Goal: Task Accomplishment & Management: Use online tool/utility

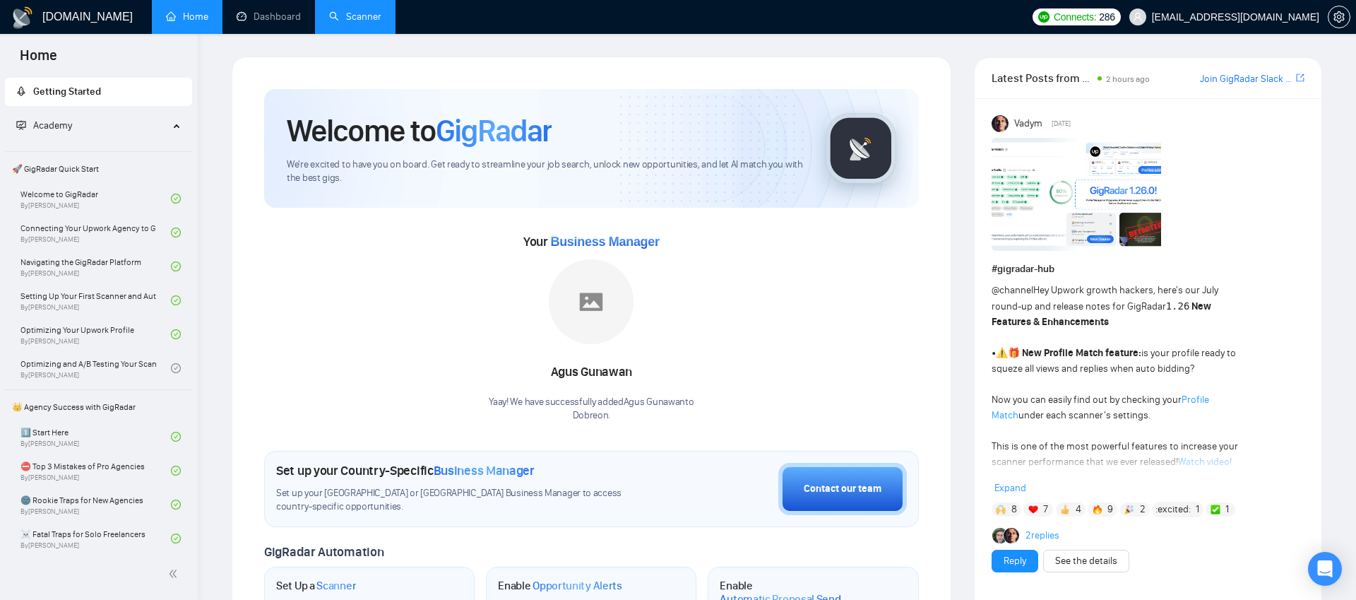
click at [369, 14] on link "Scanner" at bounding box center [355, 17] width 52 height 12
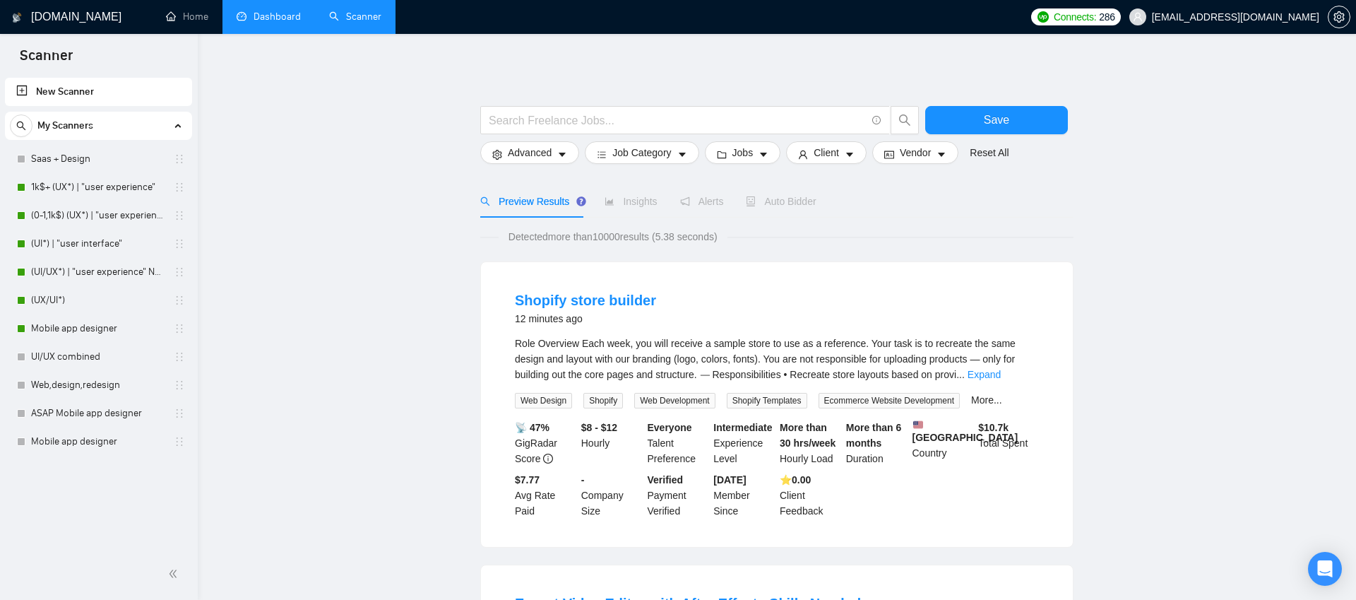
click at [272, 18] on link "Dashboard" at bounding box center [269, 17] width 64 height 12
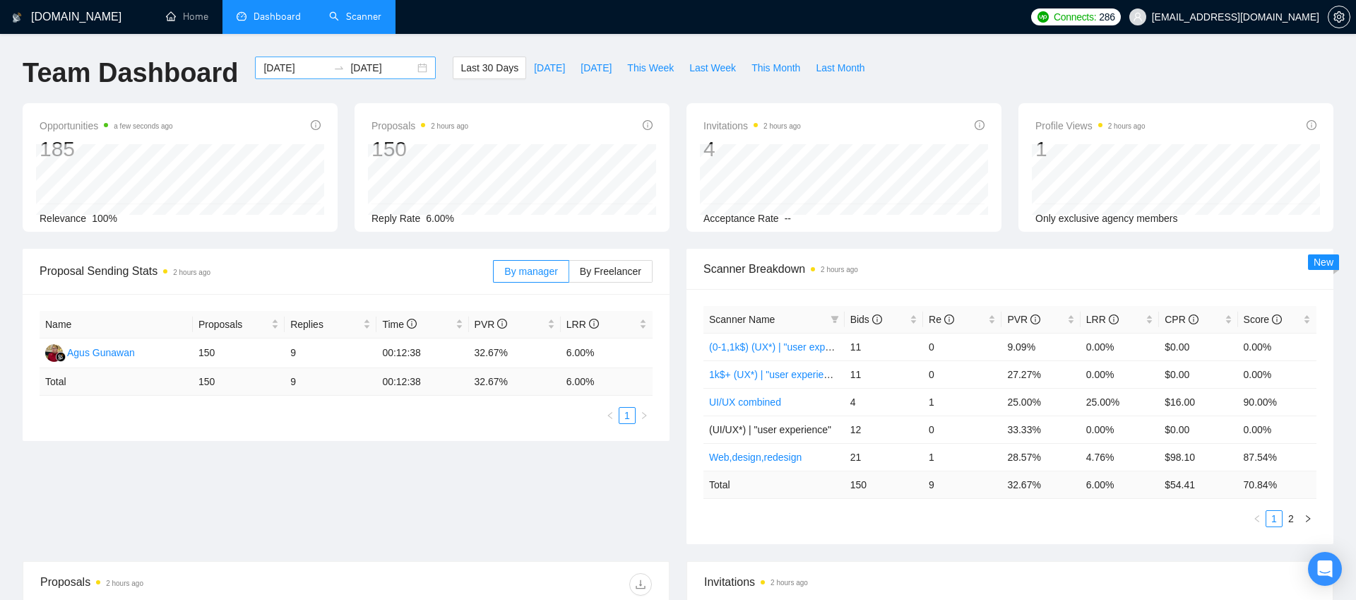
click at [414, 66] on div "[DATE] [DATE]" at bounding box center [345, 68] width 181 height 23
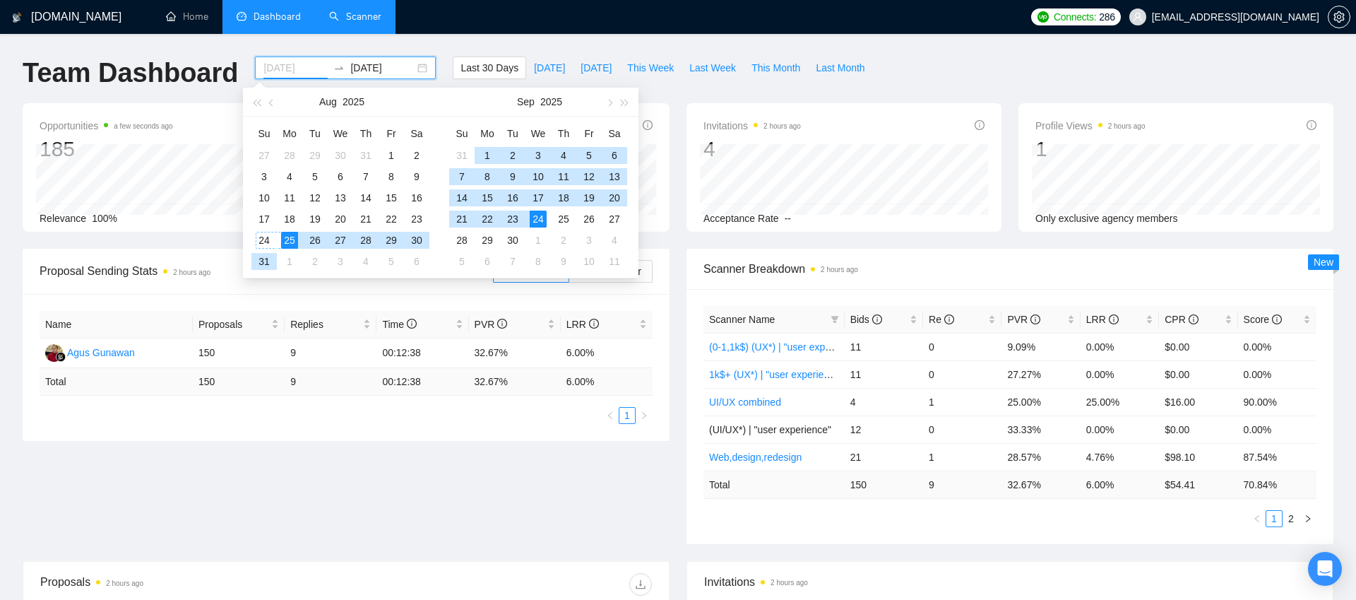
type input "[DATE]"
click at [272, 241] on div "24" at bounding box center [264, 240] width 17 height 17
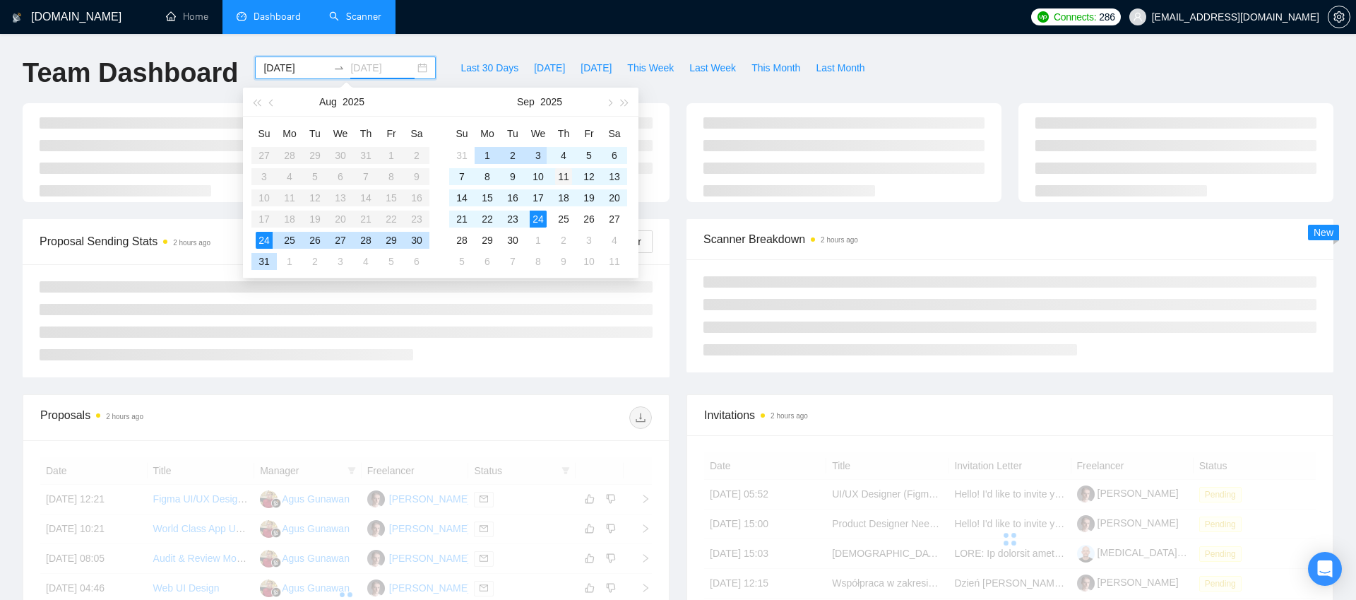
type input "[DATE]"
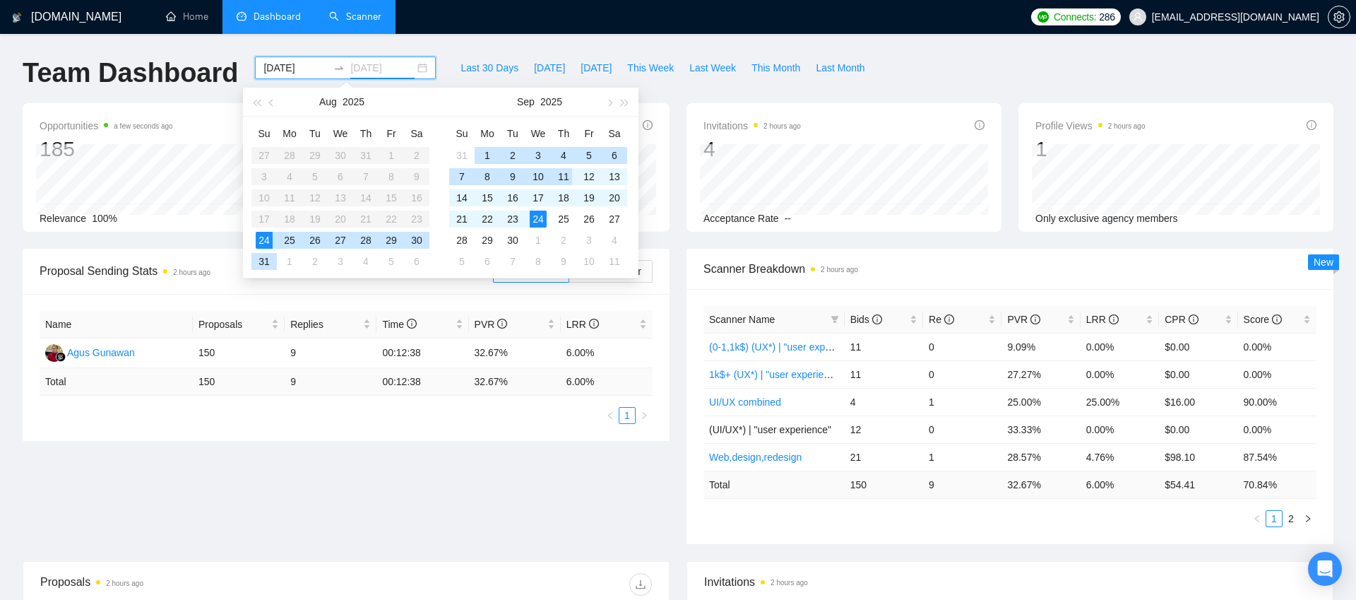
click at [560, 172] on div "11" at bounding box center [563, 176] width 17 height 17
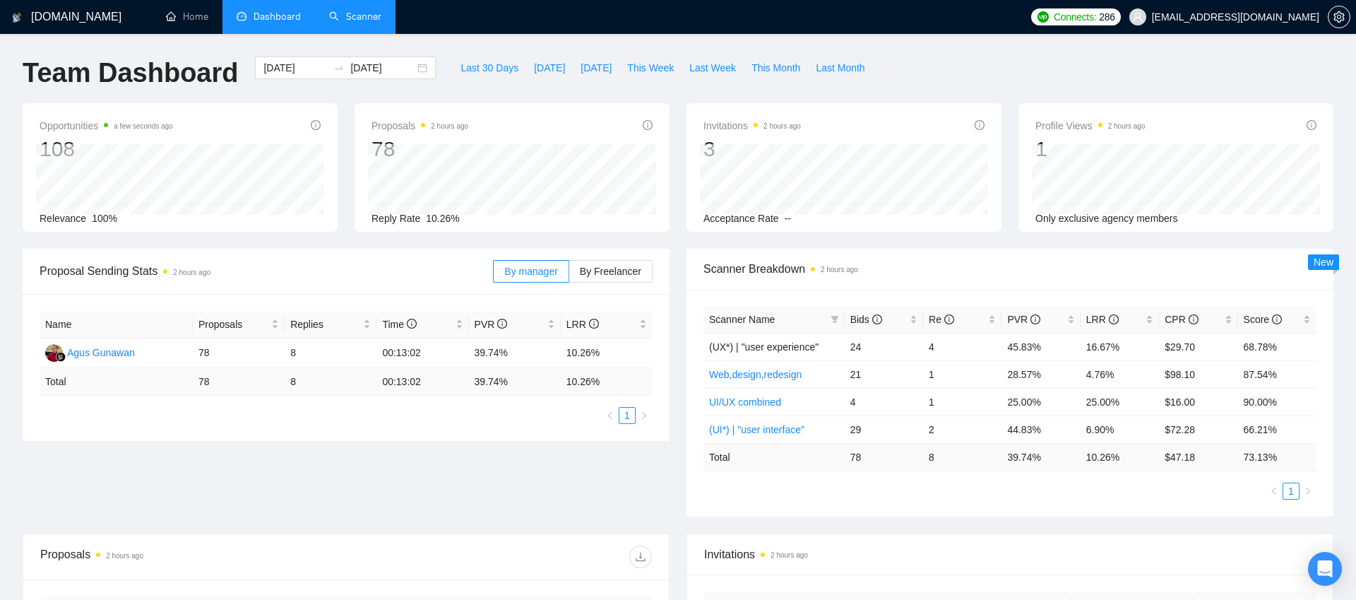
click at [381, 95] on div "[DATE] [DATE]" at bounding box center [346, 80] width 198 height 47
drag, startPoint x: 565, startPoint y: 350, endPoint x: 601, endPoint y: 352, distance: 36.1
click at [601, 352] on td "10.26%" at bounding box center [607, 353] width 92 height 30
click at [608, 352] on td "10.26%" at bounding box center [607, 353] width 92 height 30
click at [413, 69] on div "[DATE] [DATE]" at bounding box center [345, 68] width 181 height 23
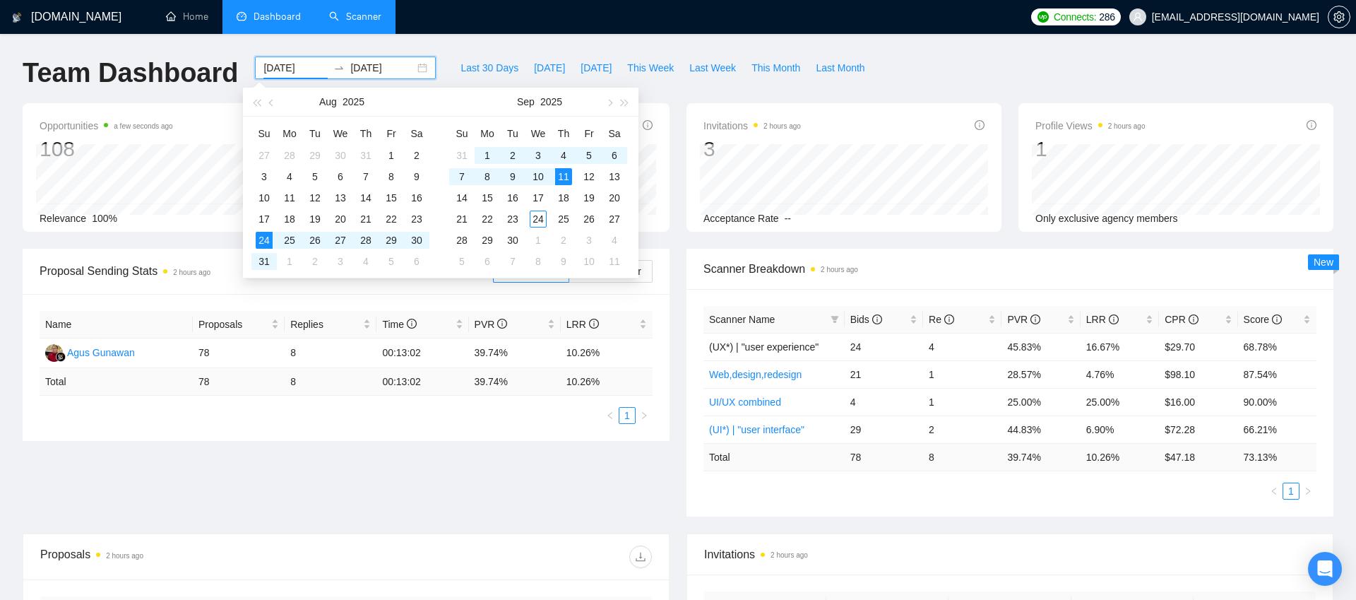
click at [412, 68] on div "[DATE] [DATE]" at bounding box center [345, 68] width 181 height 23
click at [444, 60] on div "Last 30 Days [DATE] [DATE] This Week Last Week This Month Last Month" at bounding box center [662, 80] width 437 height 47
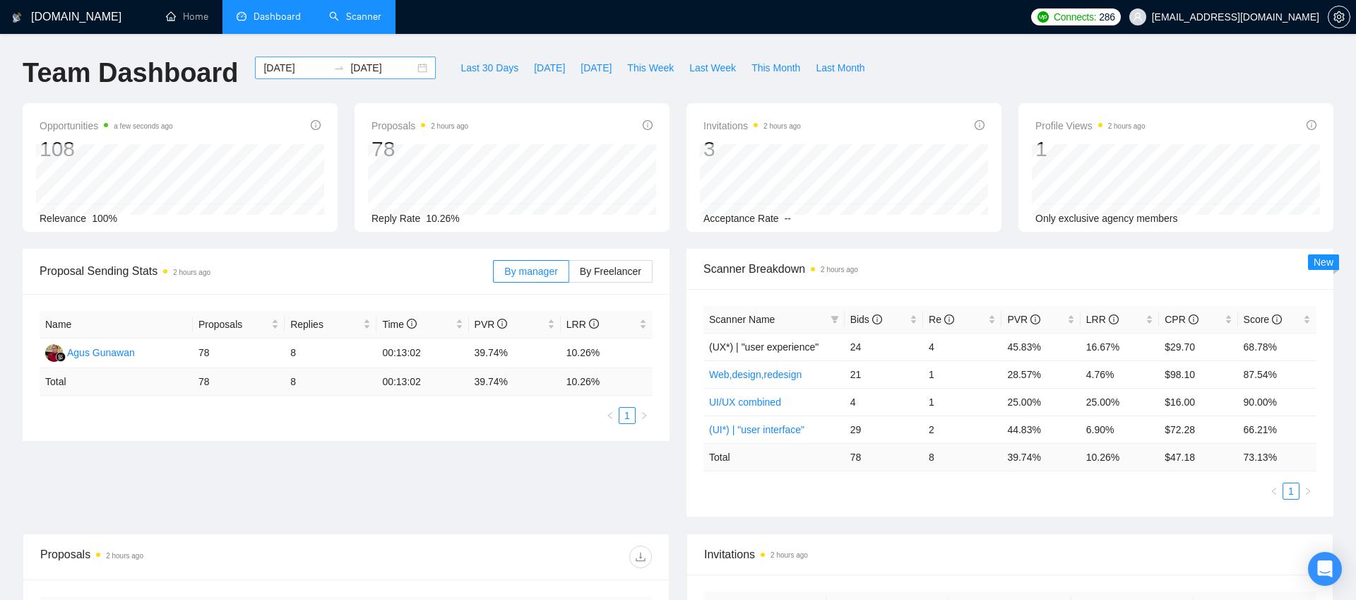
click at [415, 73] on div "[DATE] [DATE]" at bounding box center [345, 68] width 181 height 23
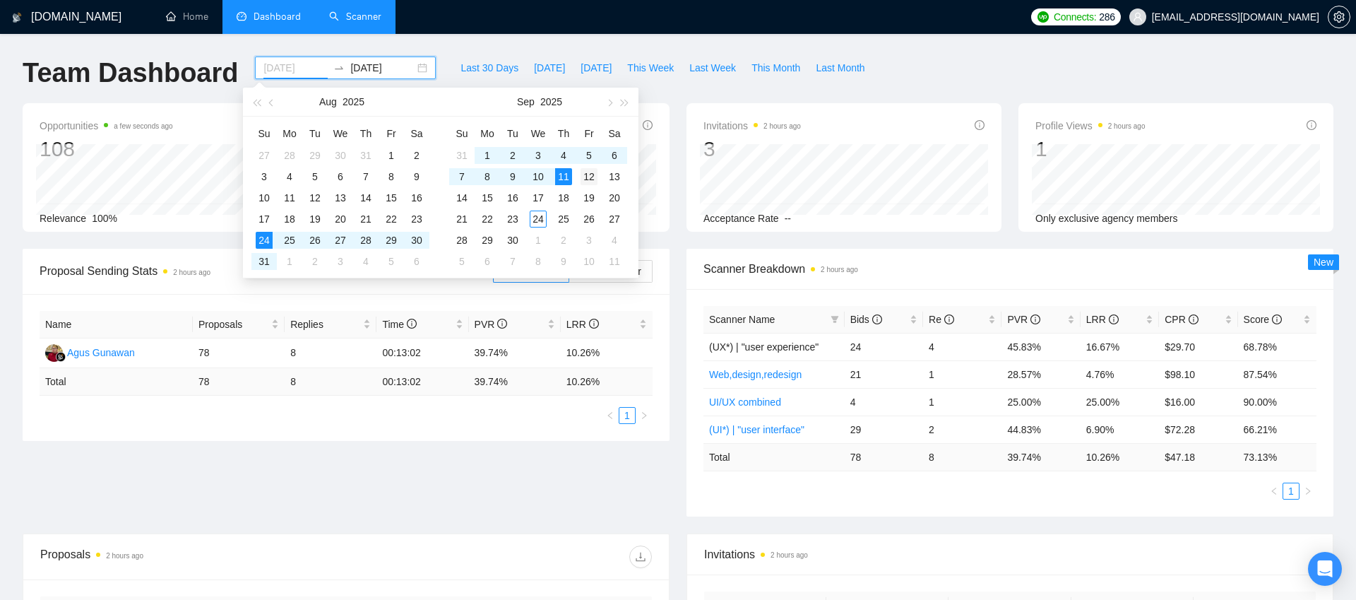
type input "[DATE]"
click at [591, 176] on div "12" at bounding box center [589, 176] width 17 height 17
type input "[DATE]"
click at [512, 242] on div "30" at bounding box center [512, 240] width 17 height 17
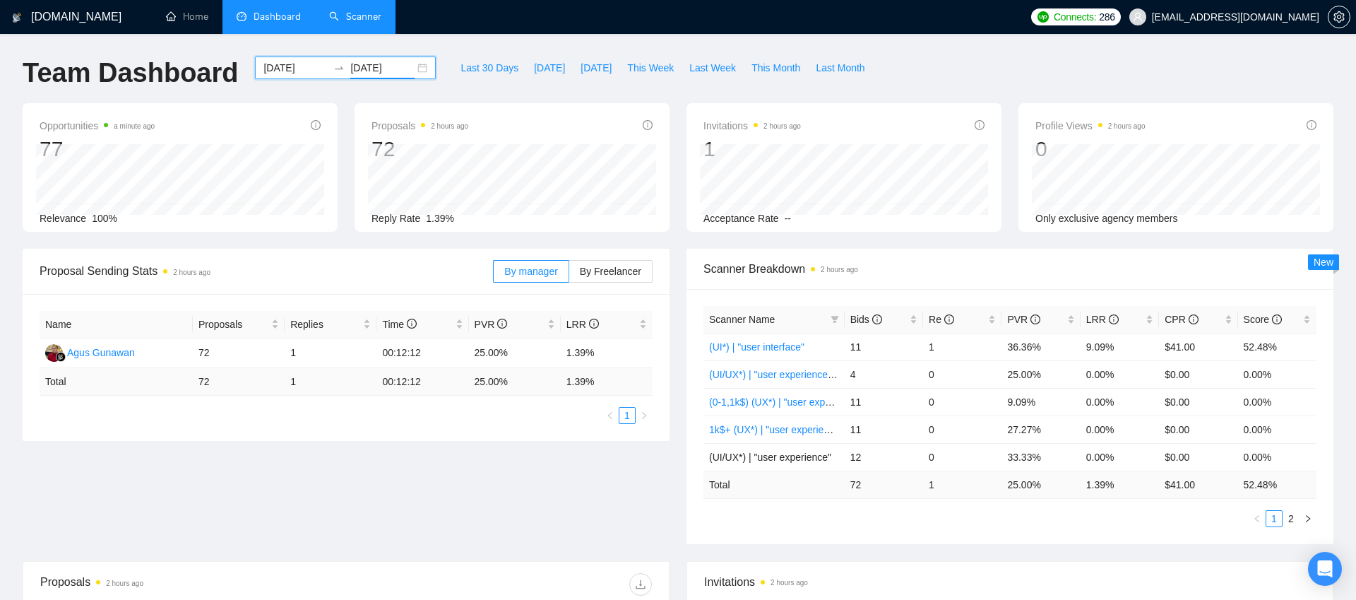
click at [410, 68] on div "[DATE] [DATE]" at bounding box center [345, 68] width 181 height 23
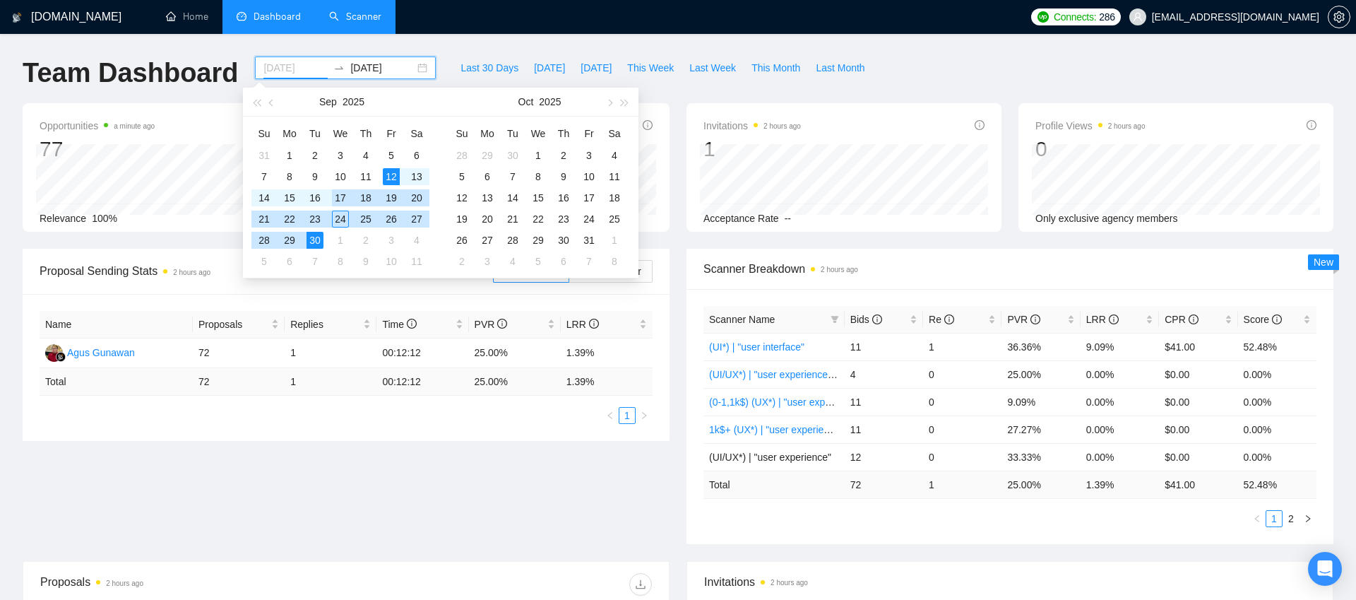
type input "[DATE]"
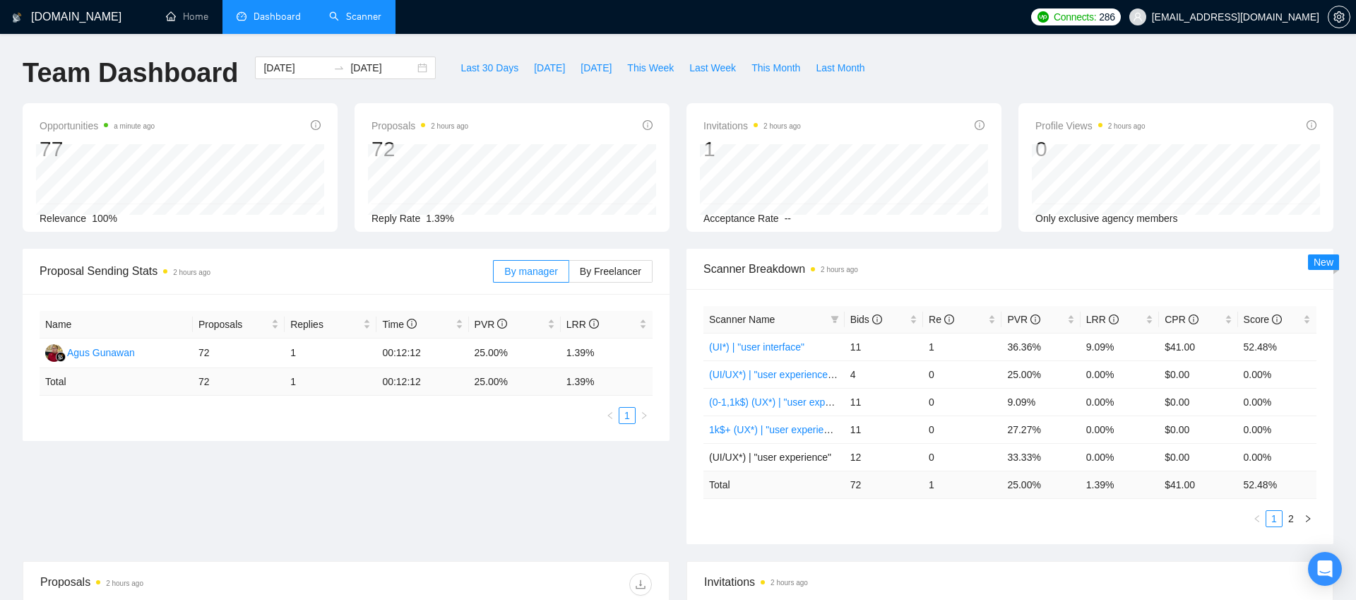
click at [405, 387] on div "Proposal Sending Stats 2 hours ago By manager By Freelancer Name Proposals Repl…" at bounding box center [678, 405] width 1328 height 312
click at [595, 271] on span "By Freelancer" at bounding box center [610, 271] width 61 height 11
click at [569, 275] on input "By Freelancer" at bounding box center [569, 275] width 0 height 0
click at [511, 269] on span "By manager" at bounding box center [530, 271] width 53 height 11
click at [494, 275] on input "By manager" at bounding box center [494, 275] width 0 height 0
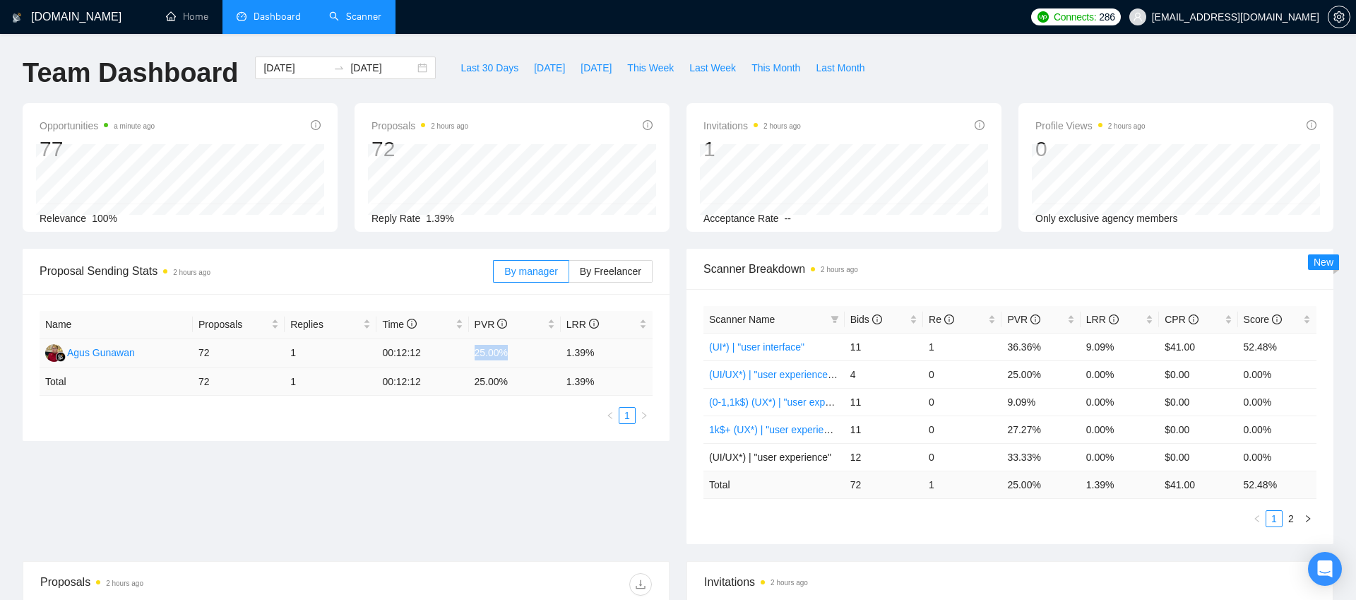
drag, startPoint x: 516, startPoint y: 354, endPoint x: 471, endPoint y: 353, distance: 45.2
click at [470, 353] on td "25.00%" at bounding box center [515, 353] width 92 height 30
click at [471, 353] on td "25.00%" at bounding box center [515, 353] width 92 height 30
click at [354, 19] on link "Scanner" at bounding box center [355, 17] width 52 height 12
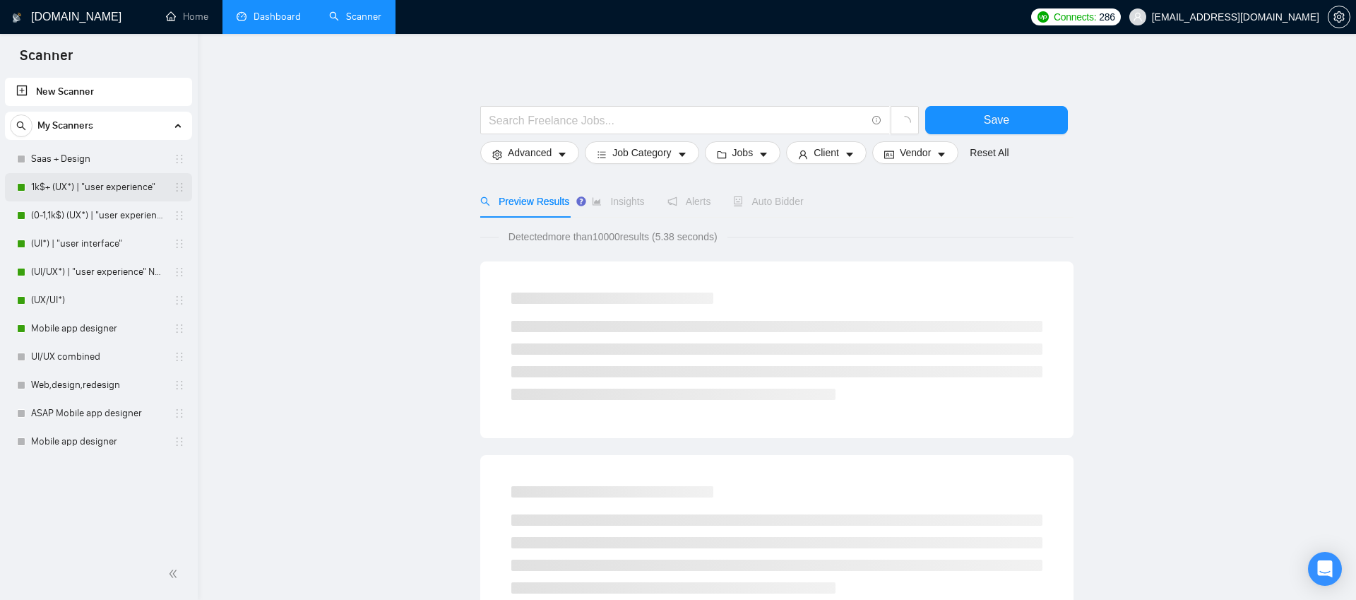
click at [106, 189] on link "1k$+ (UX*) | "user experience"" at bounding box center [98, 187] width 134 height 28
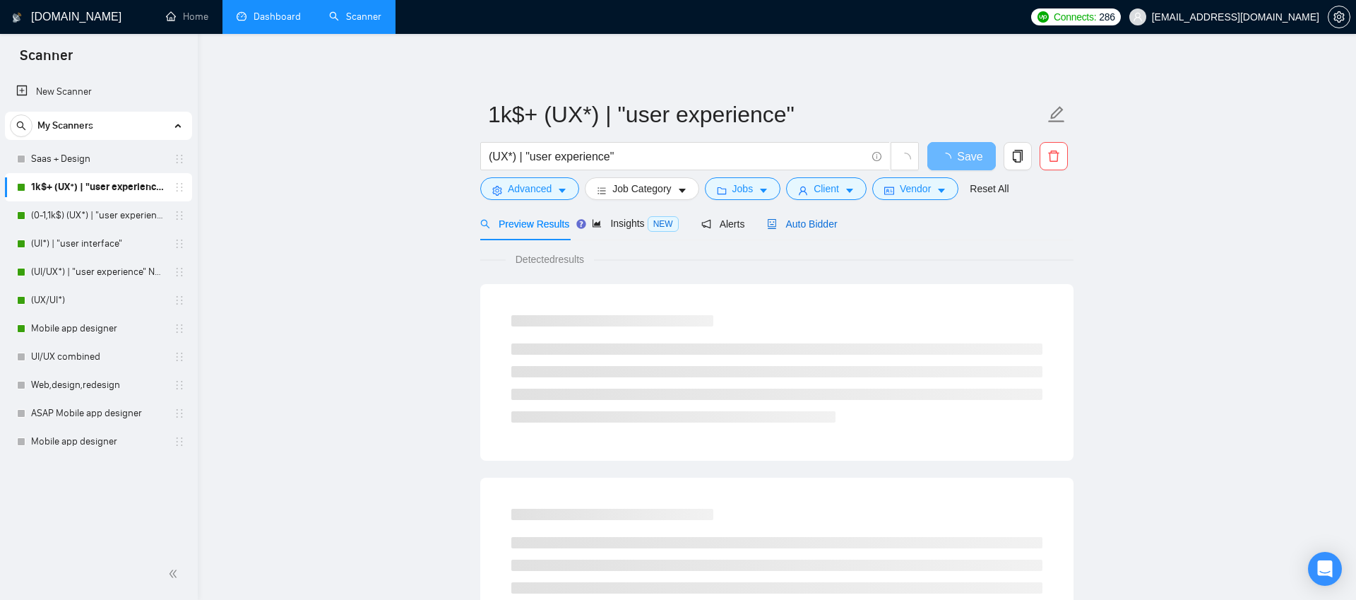
click at [815, 228] on span "Auto Bidder" at bounding box center [802, 223] width 70 height 11
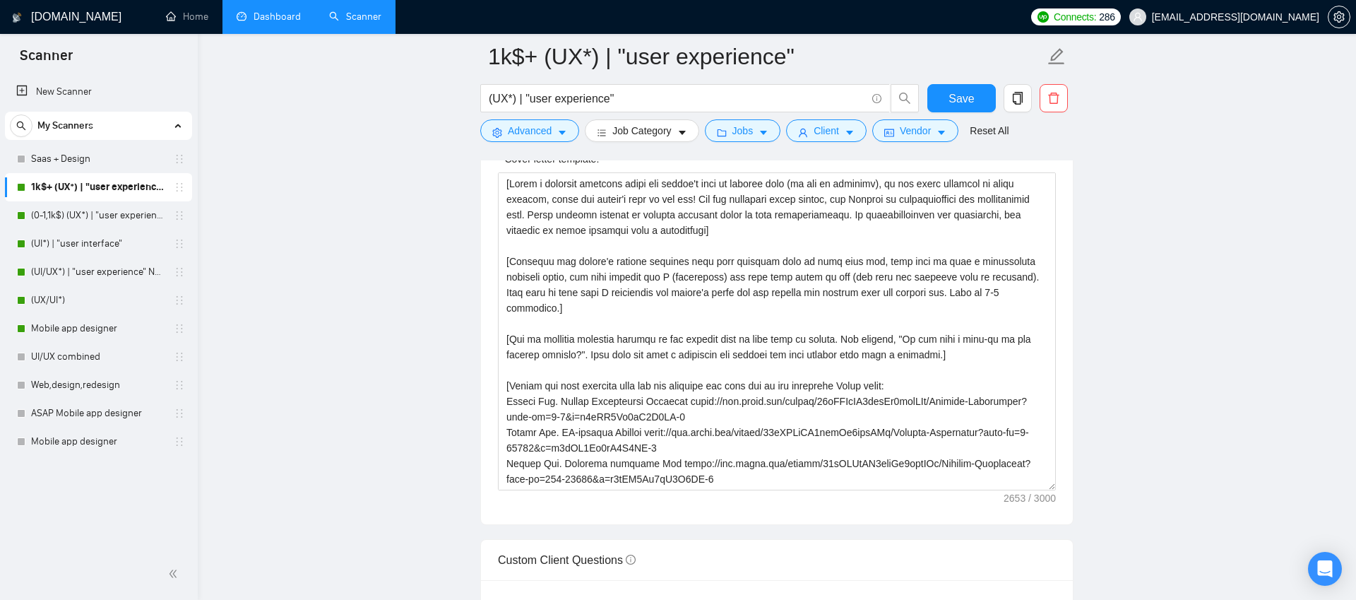
scroll to position [1590, 0]
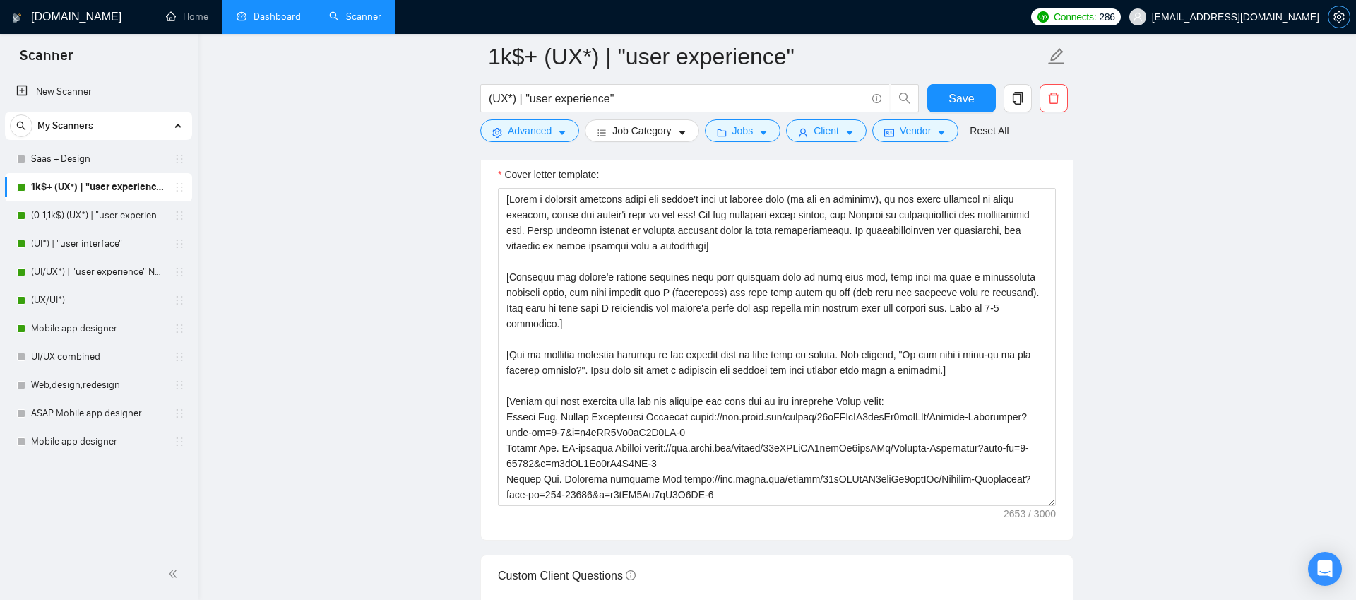
click at [1345, 17] on span "setting" at bounding box center [1339, 16] width 21 height 11
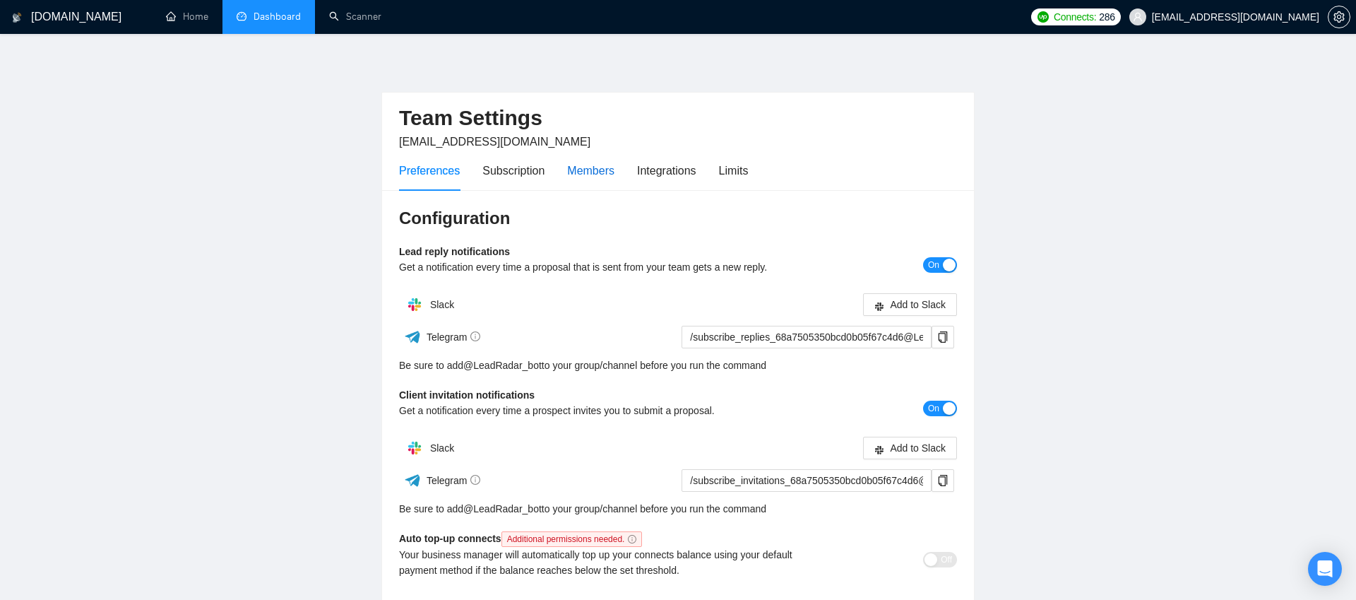
click at [587, 174] on div "Members" at bounding box center [590, 171] width 47 height 18
